Goal: Transaction & Acquisition: Register for event/course

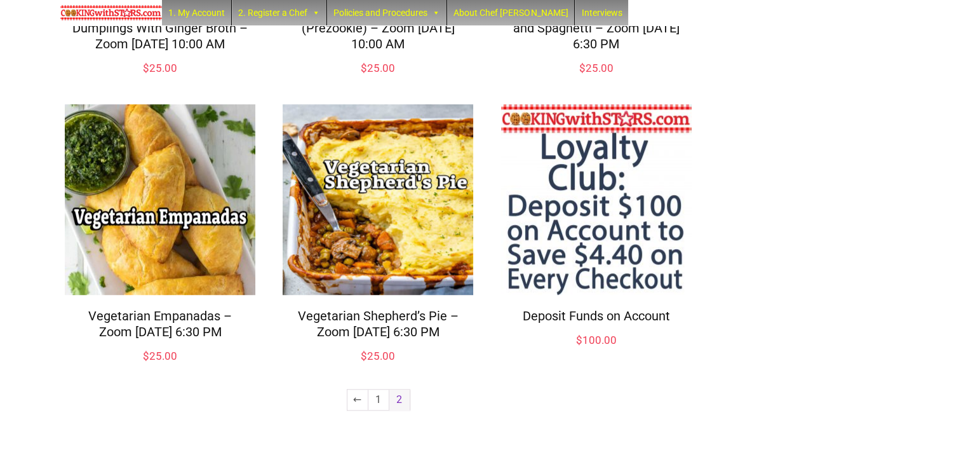
scroll to position [1058, 0]
click at [394, 402] on span "2" at bounding box center [399, 399] width 20 height 20
click at [359, 399] on link "←" at bounding box center [357, 399] width 20 height 20
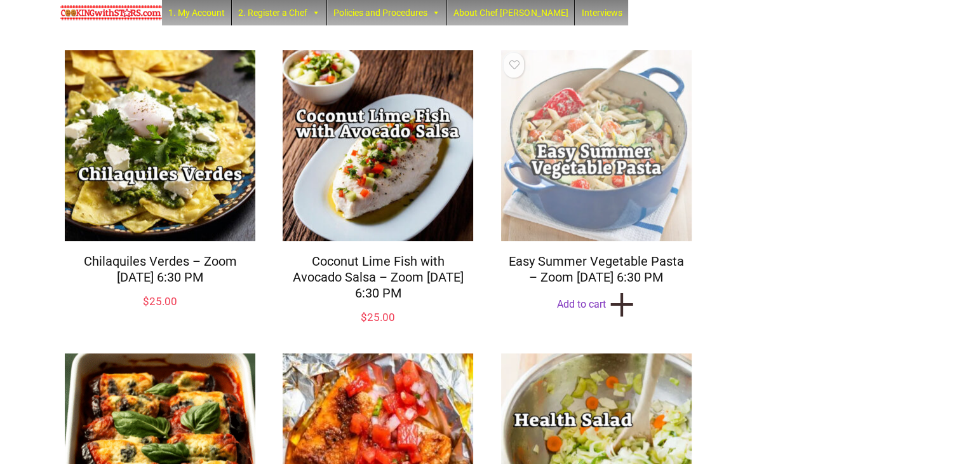
scroll to position [455, 0]
